Goal: Task Accomplishment & Management: Complete application form

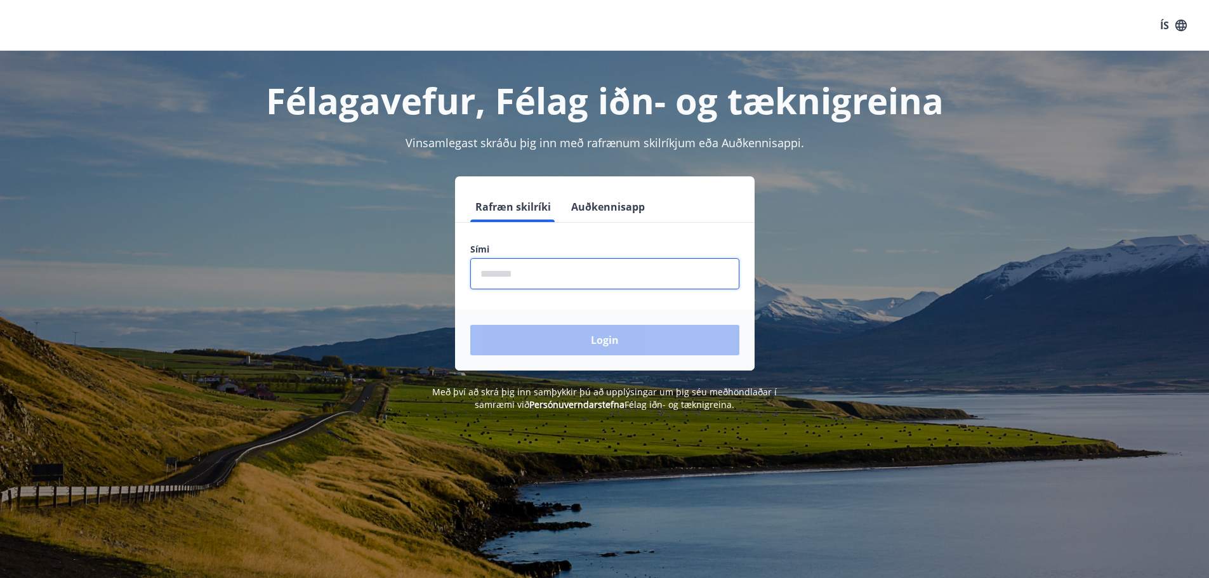
click at [522, 270] on input "phone" at bounding box center [604, 273] width 269 height 31
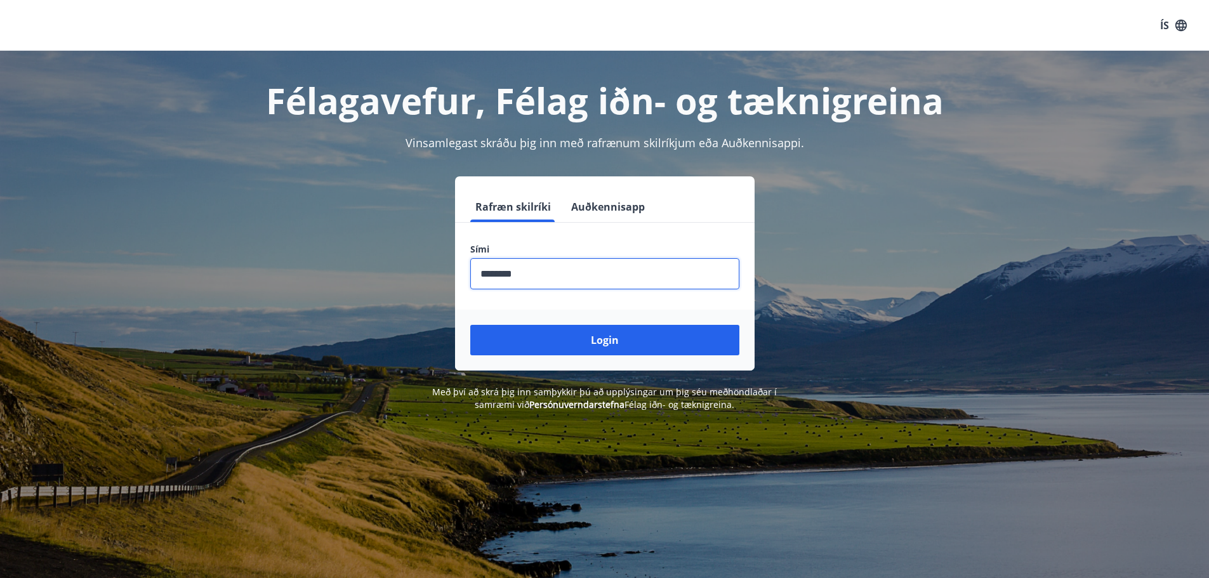
click at [504, 275] on input "phone" at bounding box center [604, 273] width 269 height 31
click at [502, 275] on input "phone" at bounding box center [604, 273] width 269 height 31
type input "********"
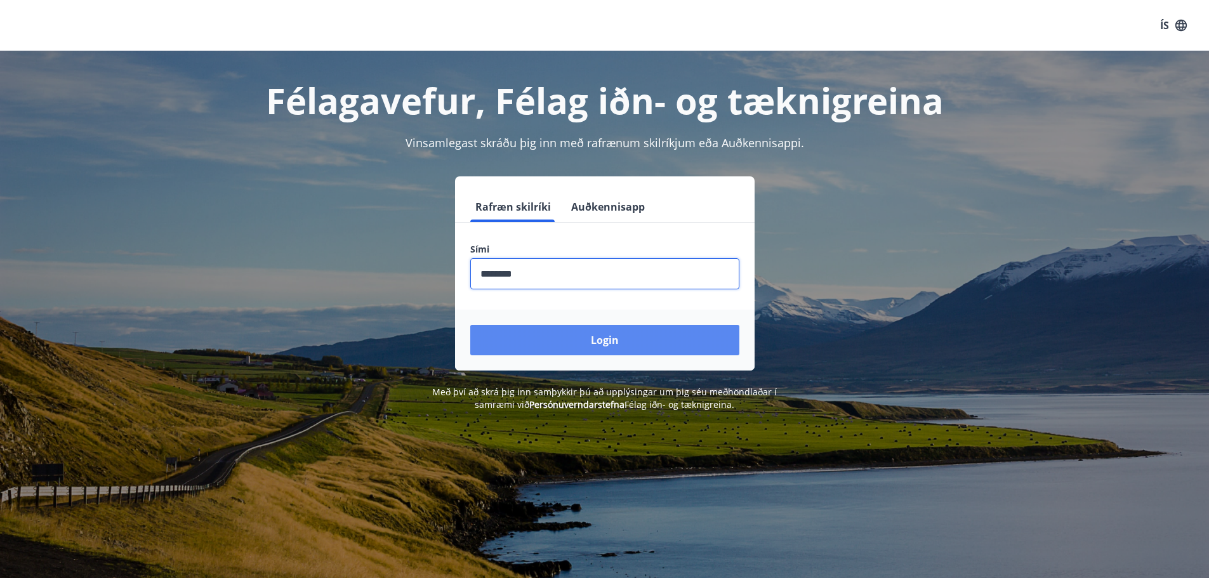
click at [621, 339] on button "Login" at bounding box center [604, 340] width 269 height 30
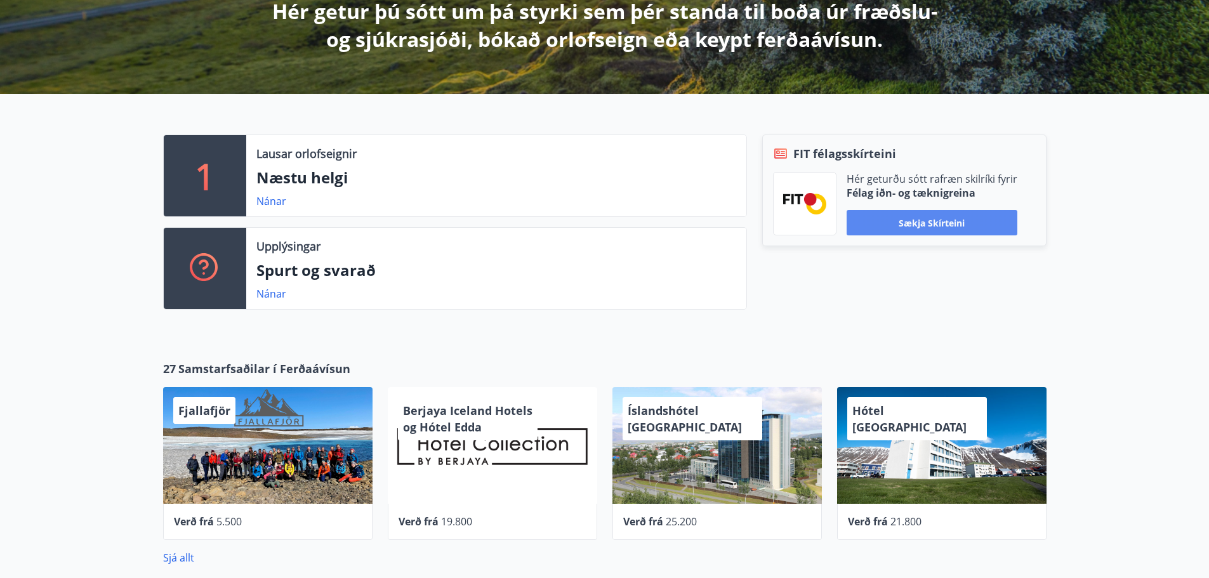
scroll to position [254, 0]
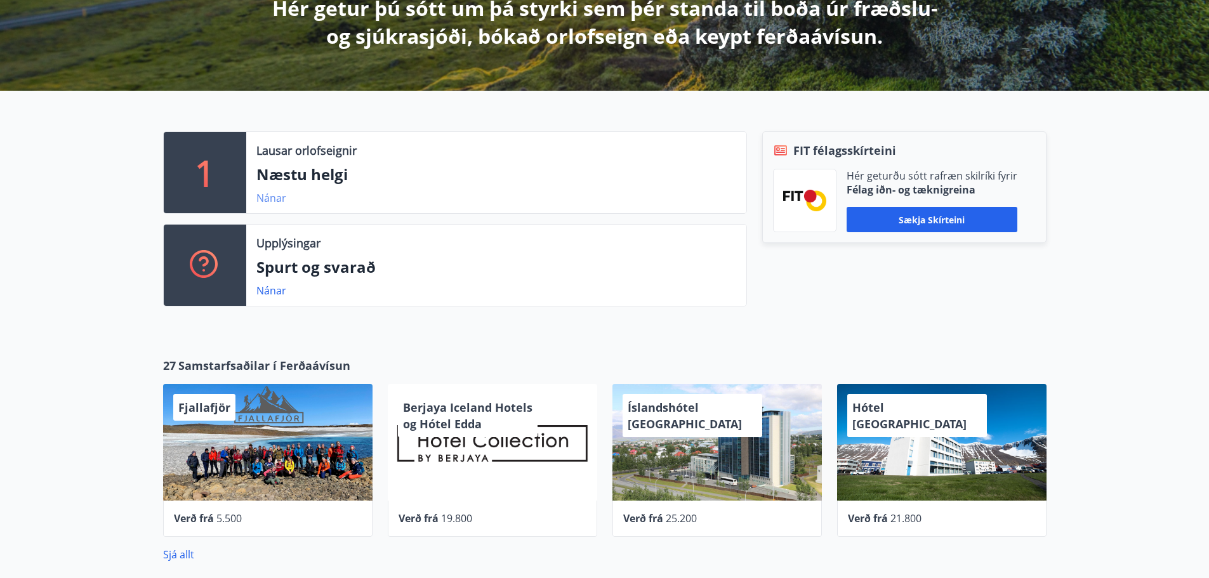
click at [269, 201] on link "Nánar" at bounding box center [271, 198] width 30 height 14
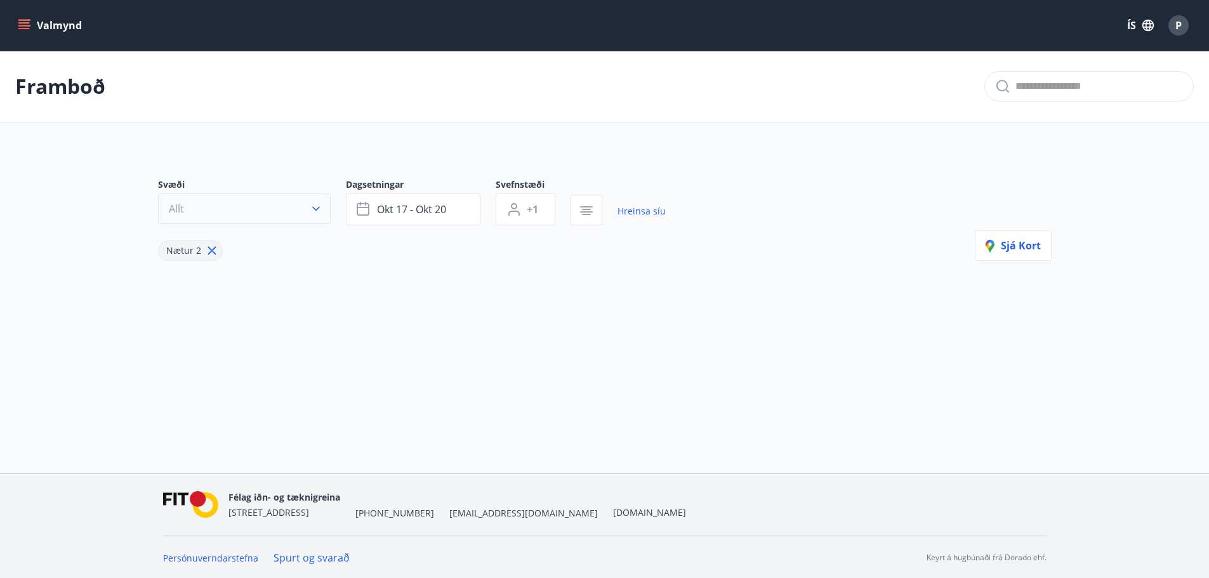
type input "*"
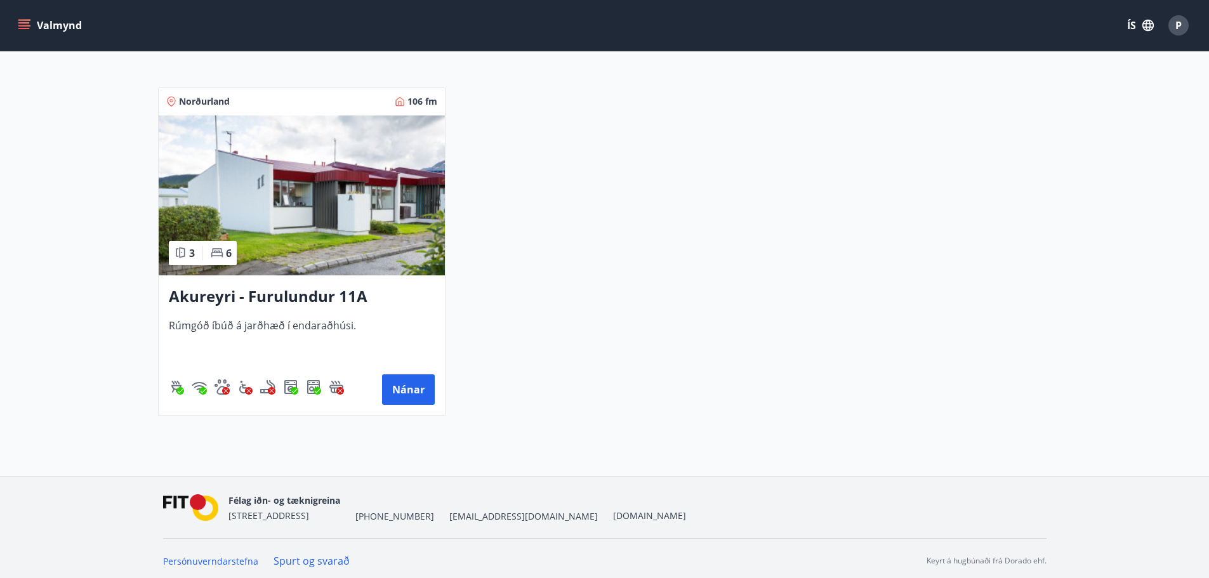
scroll to position [240, 0]
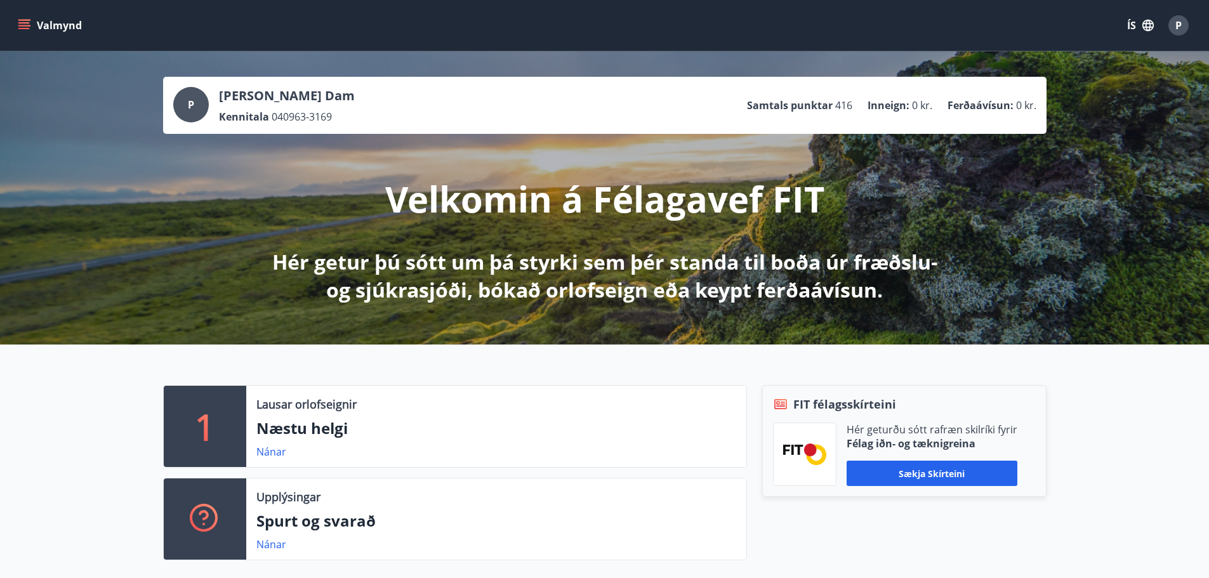
click at [18, 24] on icon "menu" at bounding box center [24, 25] width 13 height 13
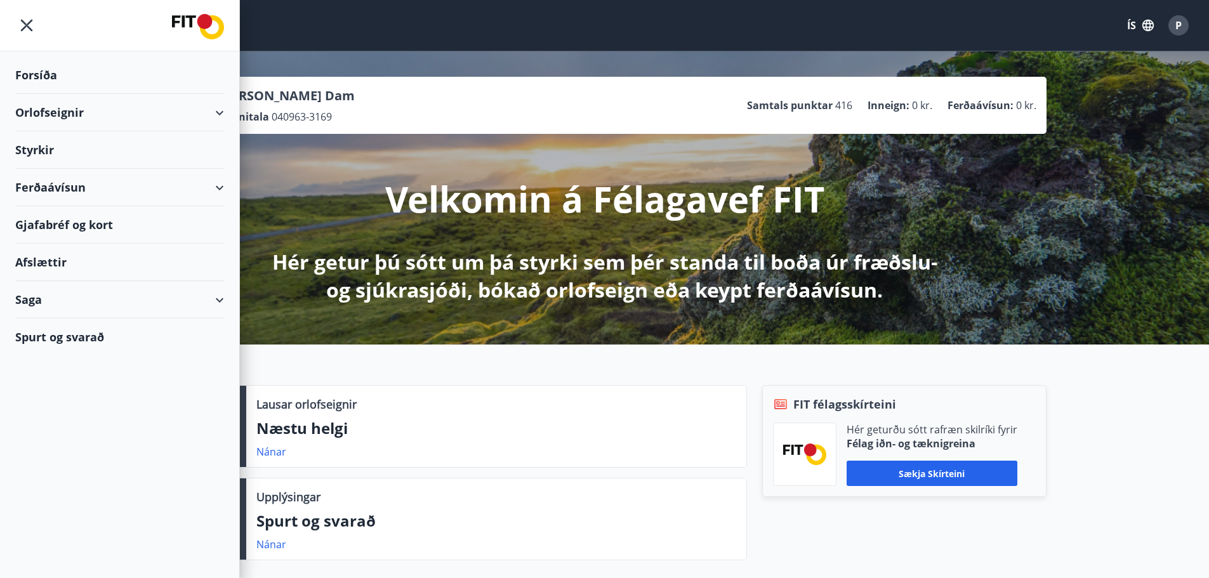
click at [64, 263] on div "Afslættir" at bounding box center [119, 262] width 209 height 37
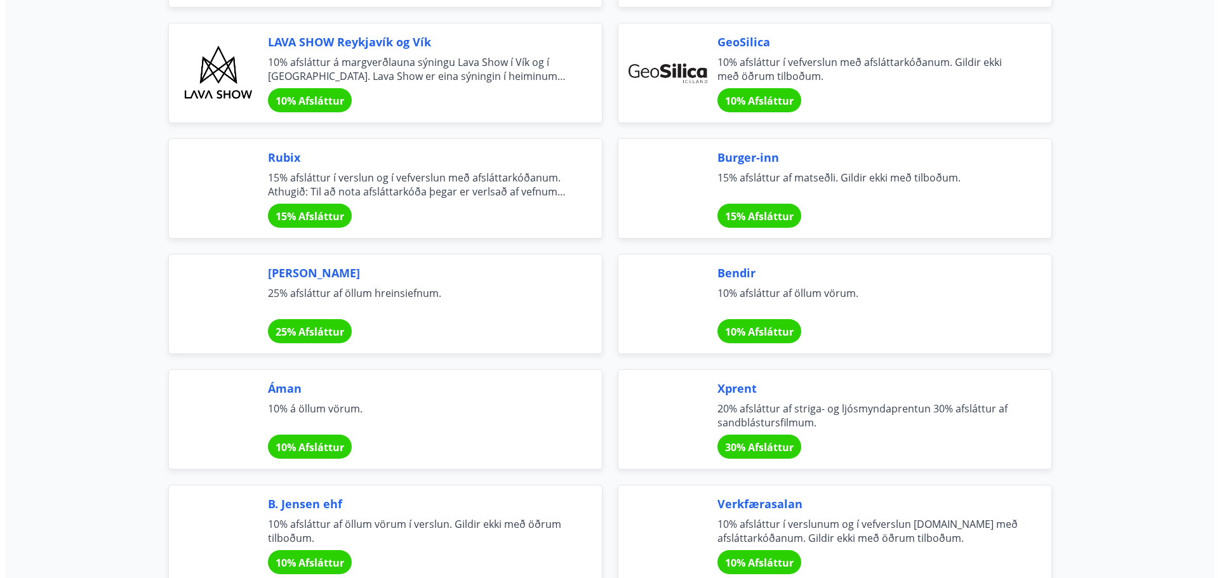
scroll to position [1759, 0]
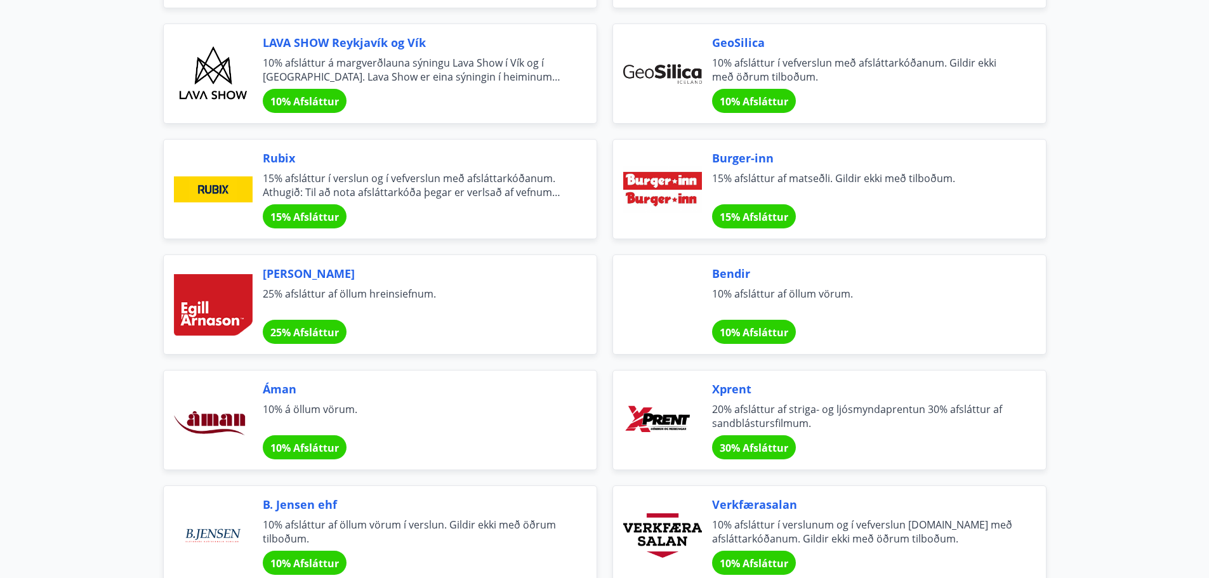
click at [281, 161] on span "Rubix" at bounding box center [414, 158] width 303 height 17
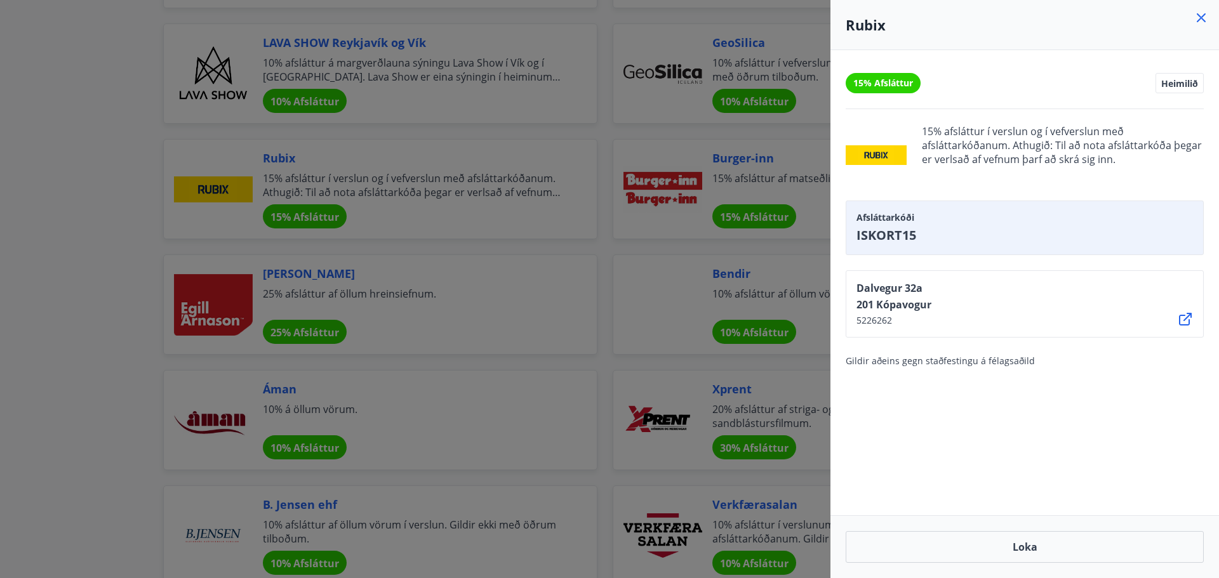
click at [1046, 436] on div "15% Afsláttur Heimilið 15% afsláttur í verslun og í vefverslun með afsláttarkóð…" at bounding box center [1024, 282] width 389 height 465
click at [937, 26] on h4 "Rubix" at bounding box center [1025, 24] width 358 height 19
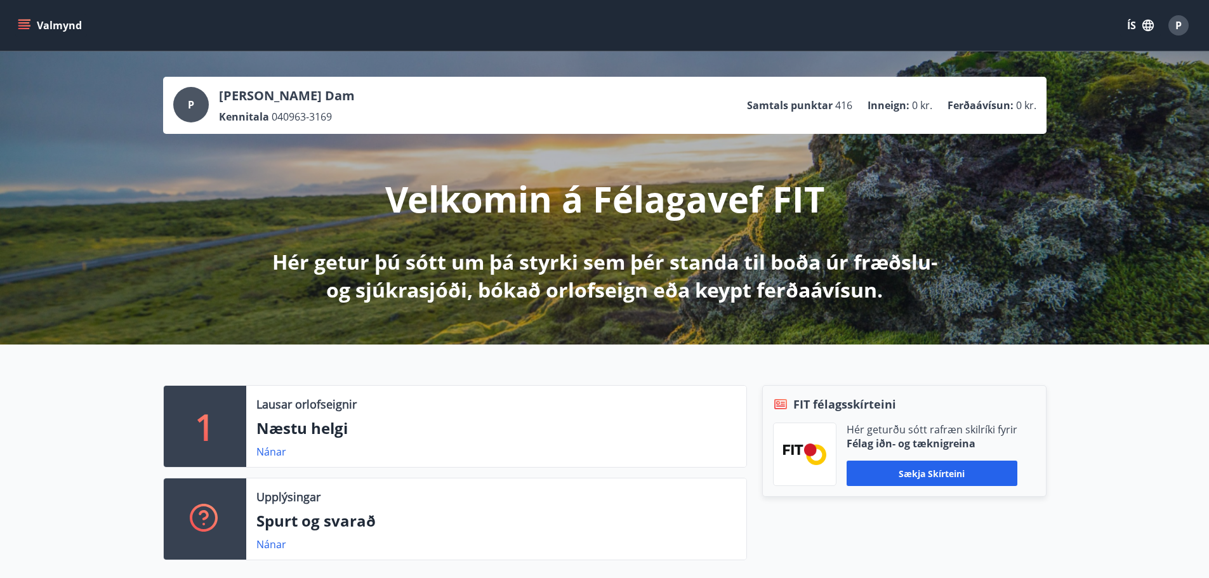
click at [18, 23] on icon "menu" at bounding box center [23, 22] width 11 height 1
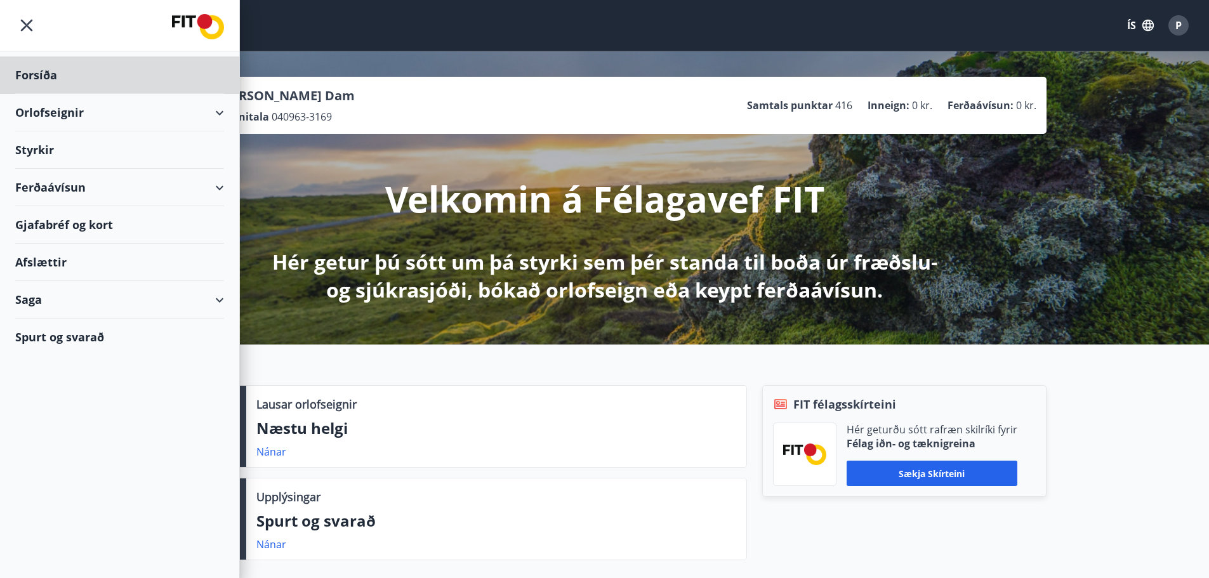
click at [43, 151] on div "Styrkir" at bounding box center [119, 149] width 209 height 37
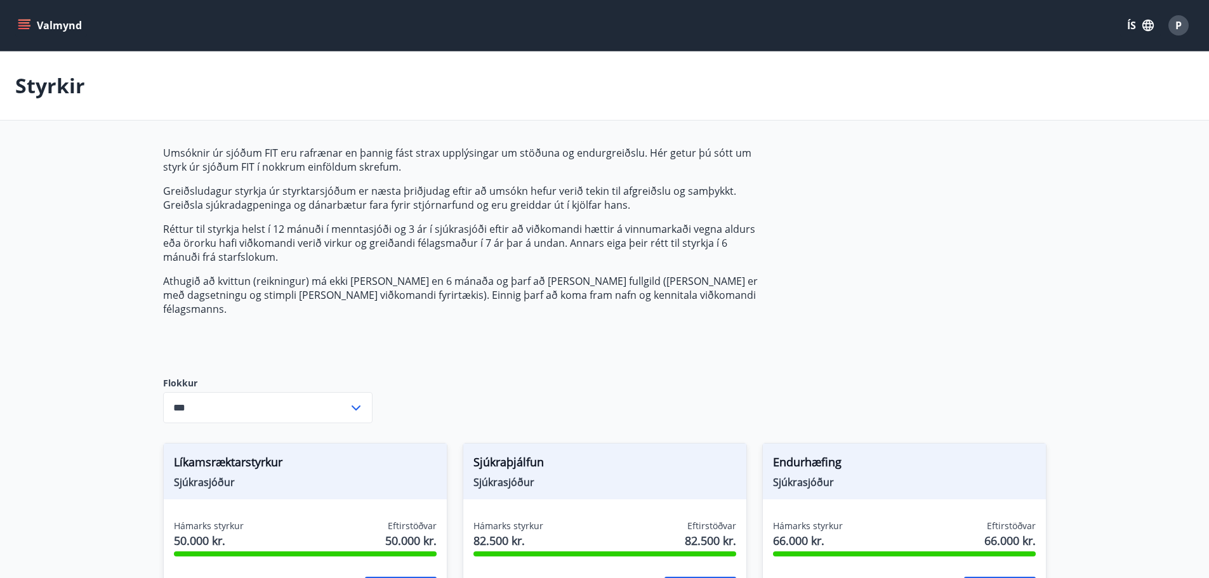
type input "***"
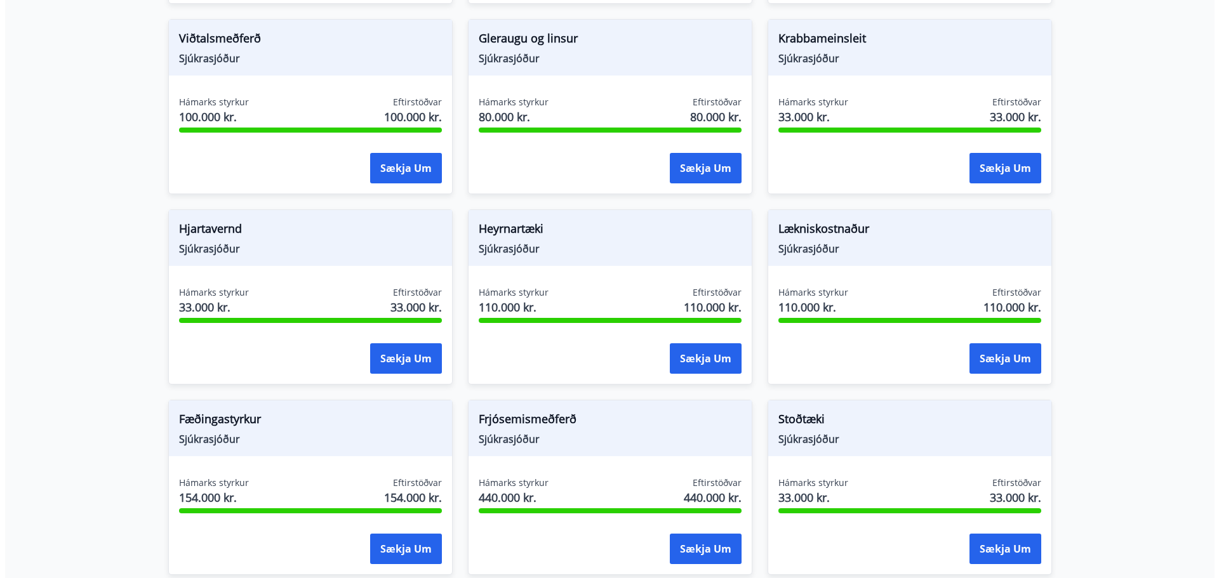
scroll to position [592, 0]
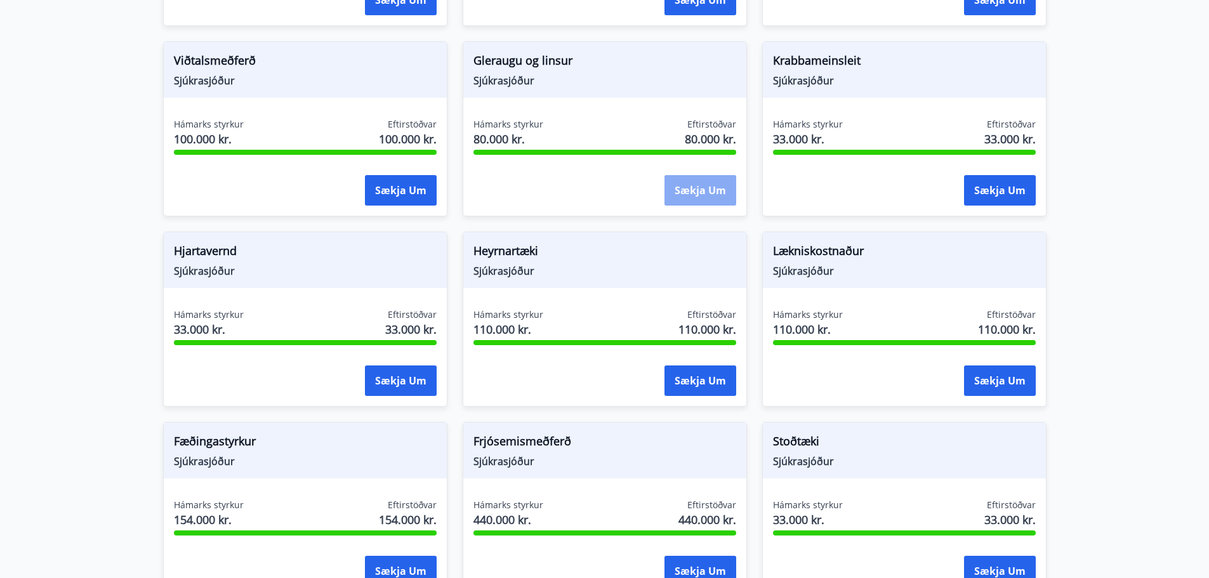
click at [694, 176] on button "Sækja um" at bounding box center [701, 190] width 72 height 30
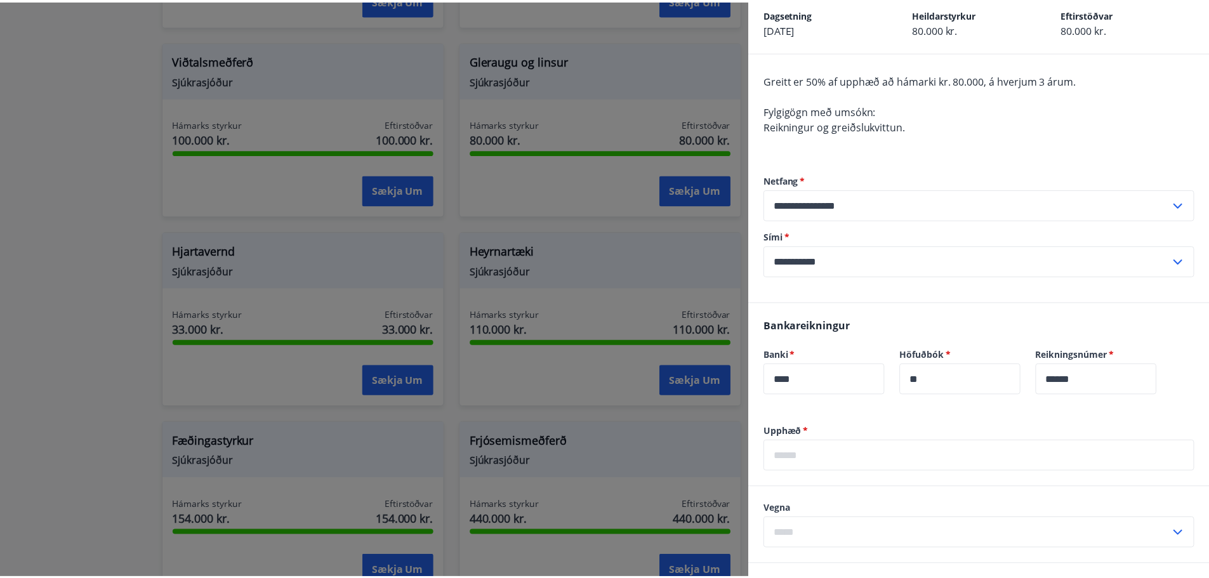
scroll to position [0, 0]
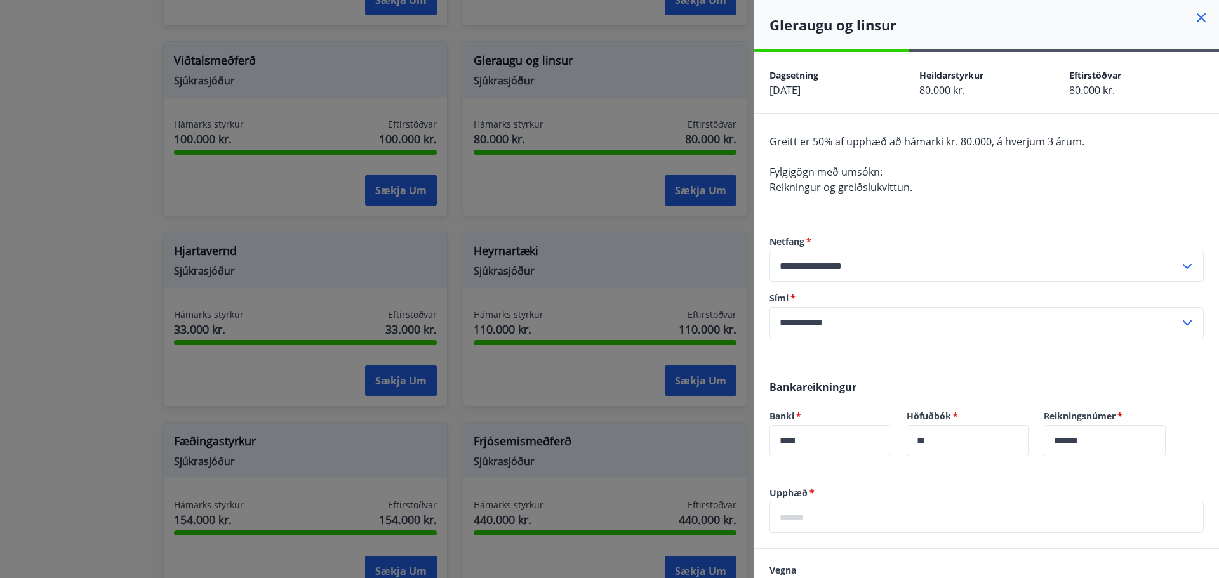
click at [1196, 17] on icon at bounding box center [1200, 17] width 15 height 15
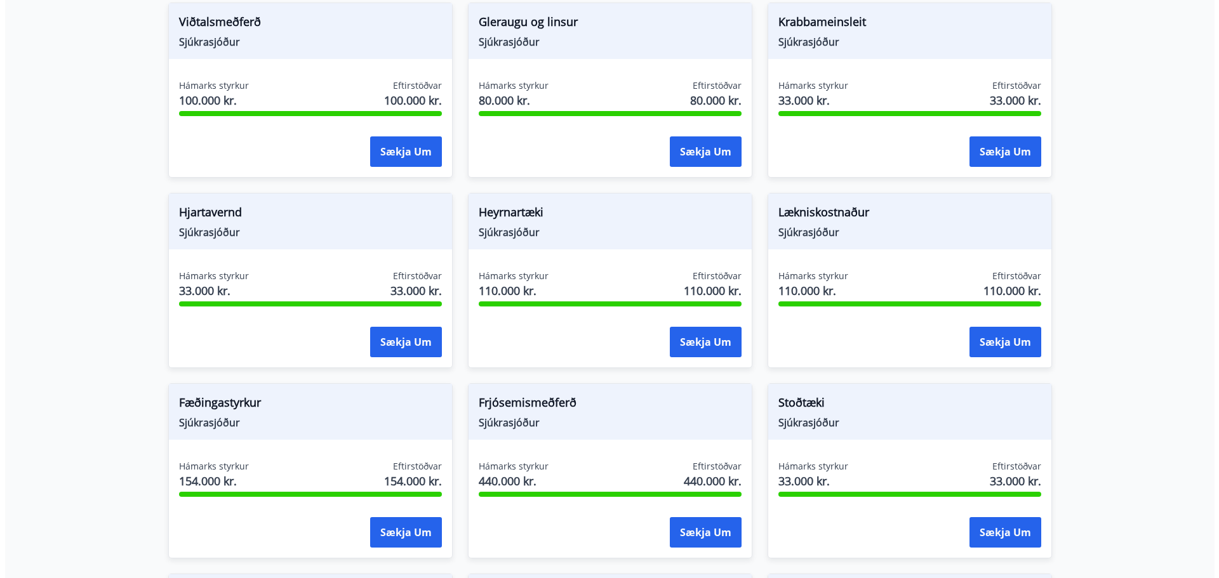
scroll to position [656, 0]
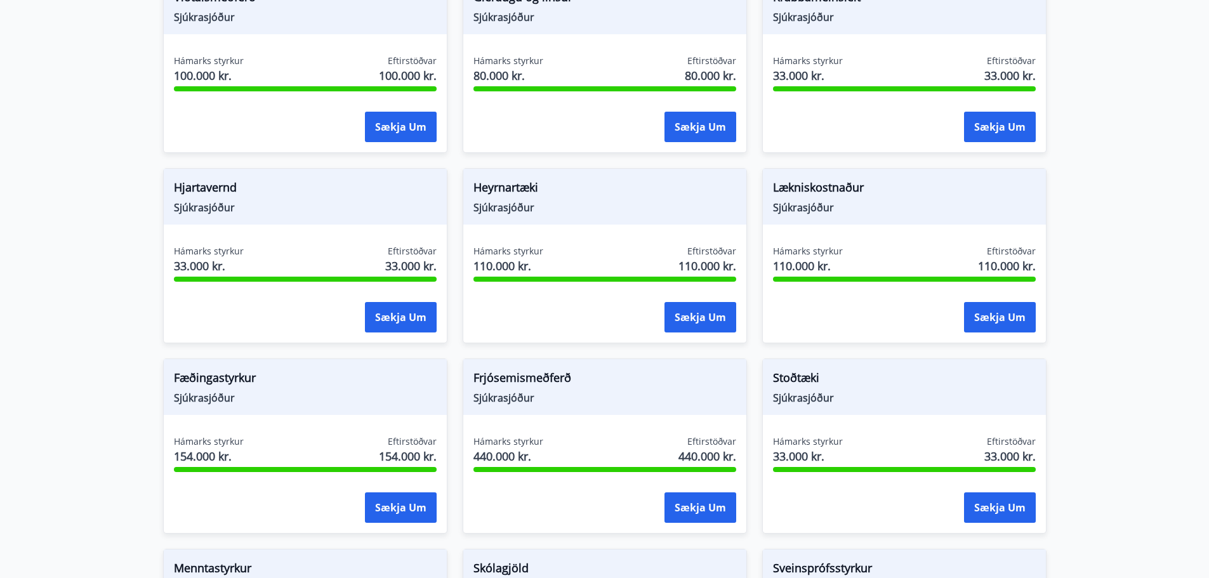
click at [973, 201] on span "Sjúkrasjóður" at bounding box center [904, 208] width 263 height 14
click at [996, 304] on button "Sækja um" at bounding box center [1000, 317] width 72 height 30
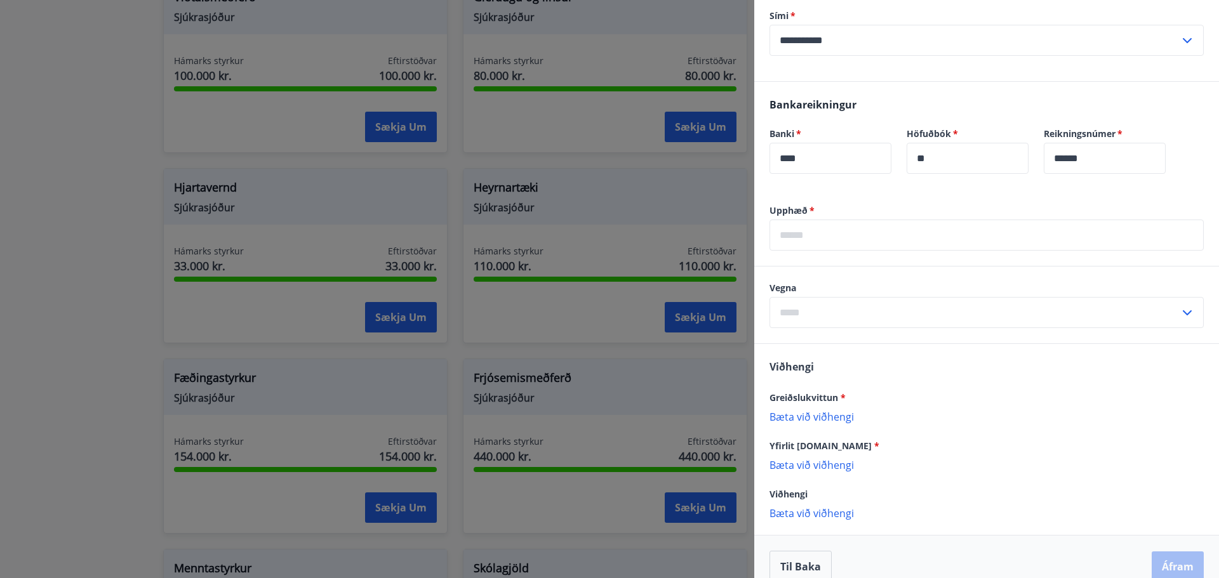
scroll to position [424, 0]
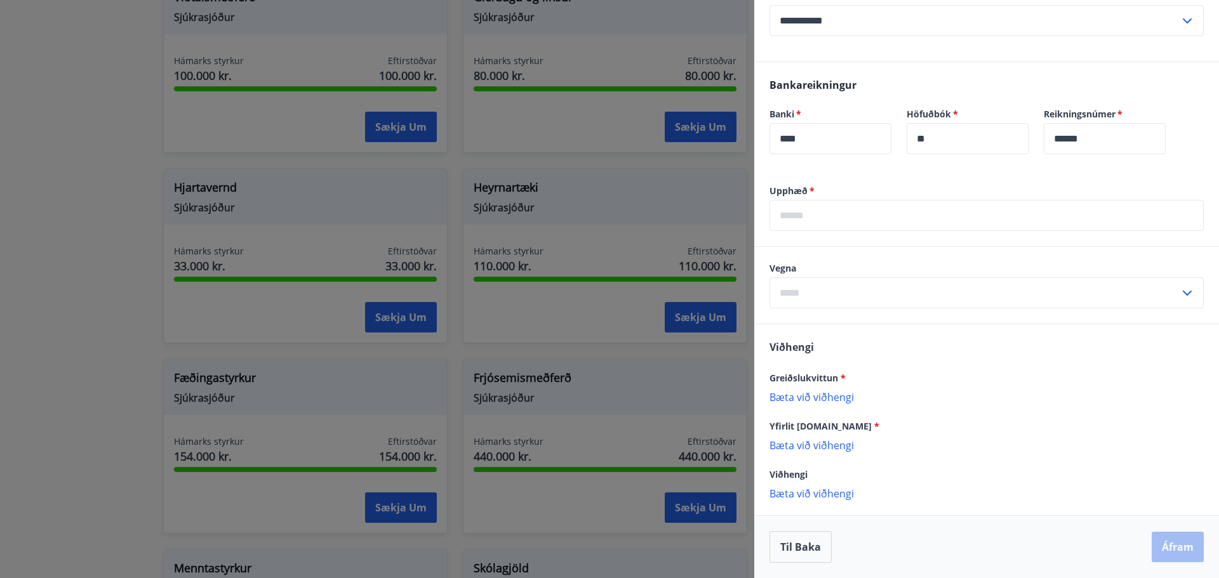
click at [826, 448] on p "Bæta við viðhengi" at bounding box center [986, 445] width 434 height 13
drag, startPoint x: 835, startPoint y: 423, endPoint x: 798, endPoint y: 430, distance: 38.1
click at [798, 430] on span "Yfirlit [DOMAIN_NAME] *" at bounding box center [824, 426] width 110 height 12
copy span "[DOMAIN_NAME]"
